Goal: Navigation & Orientation: Find specific page/section

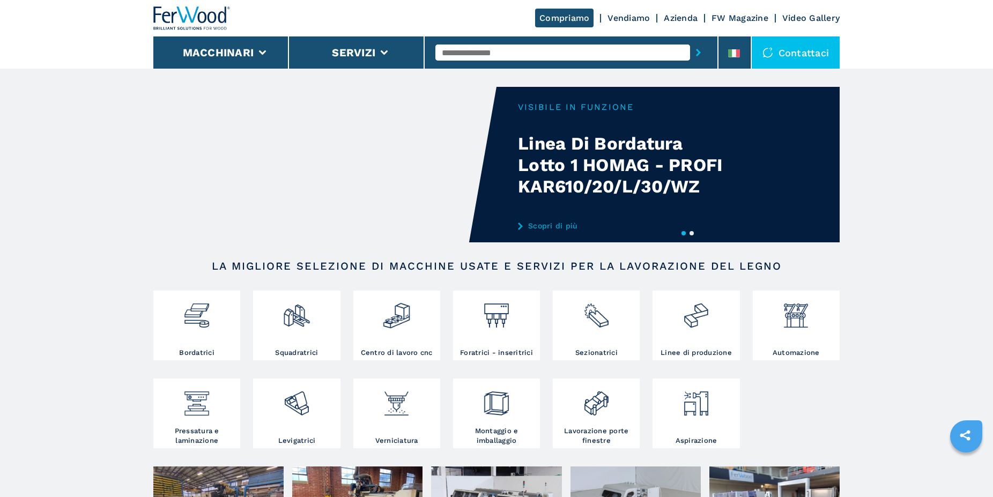
click at [733, 49] on icon at bounding box center [734, 53] width 12 height 8
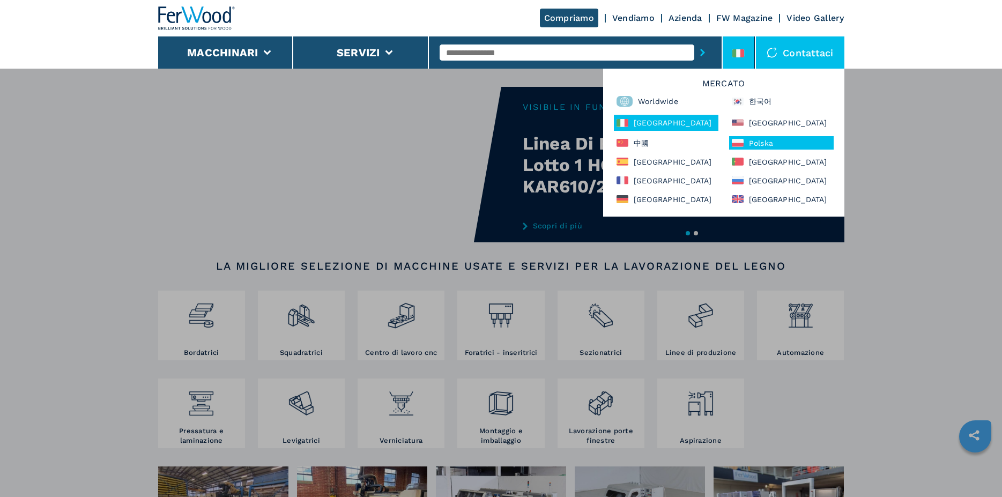
click at [744, 144] on div "Polska" at bounding box center [781, 142] width 105 height 13
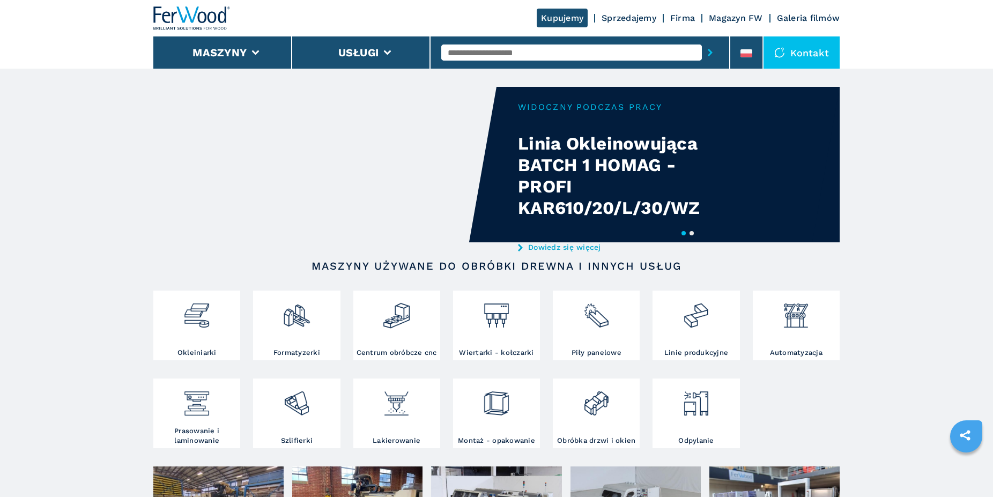
scroll to position [219, 0]
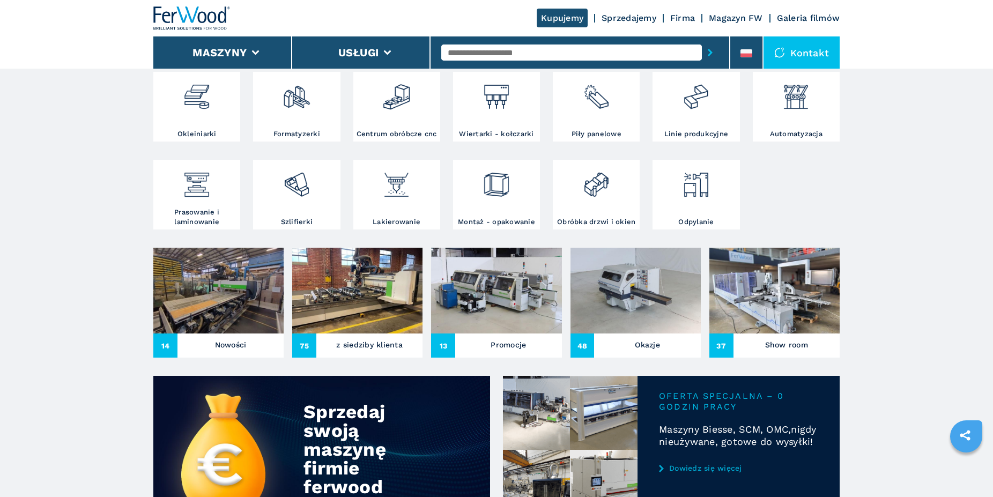
click at [508, 294] on img at bounding box center [496, 291] width 130 height 86
click at [507, 342] on h3 "Promocje" at bounding box center [507, 344] width 35 height 15
